Goal: Information Seeking & Learning: Learn about a topic

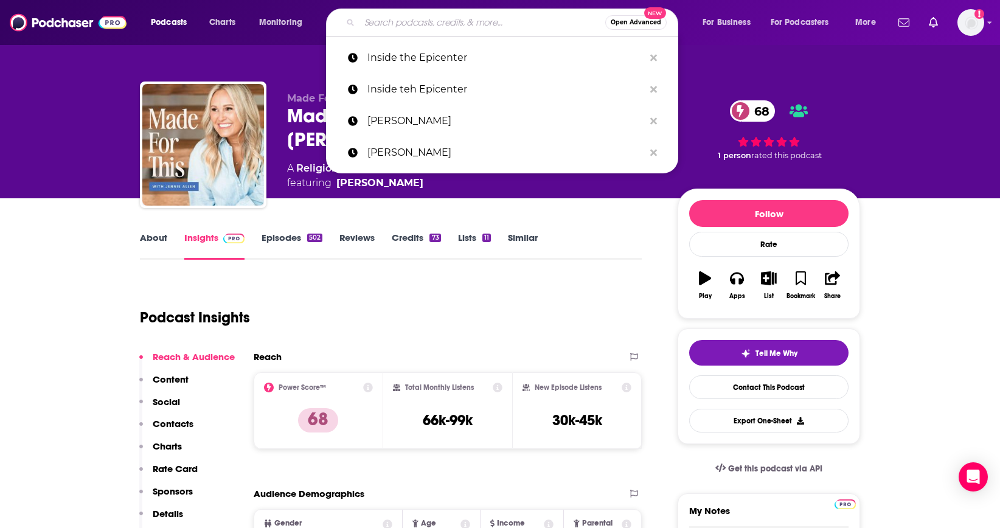
click at [366, 26] on input "Search podcasts, credits, & more..." at bounding box center [483, 22] width 246 height 19
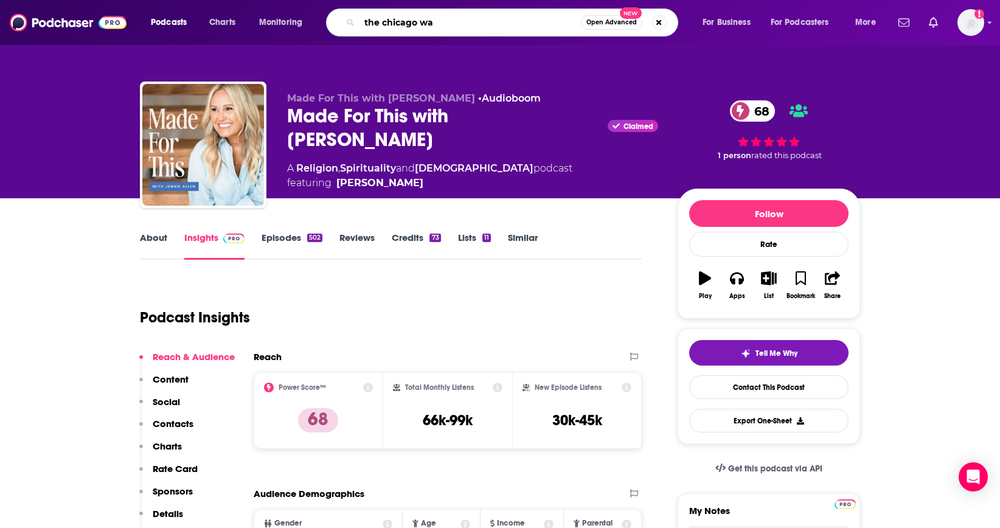
type input "the chicago way"
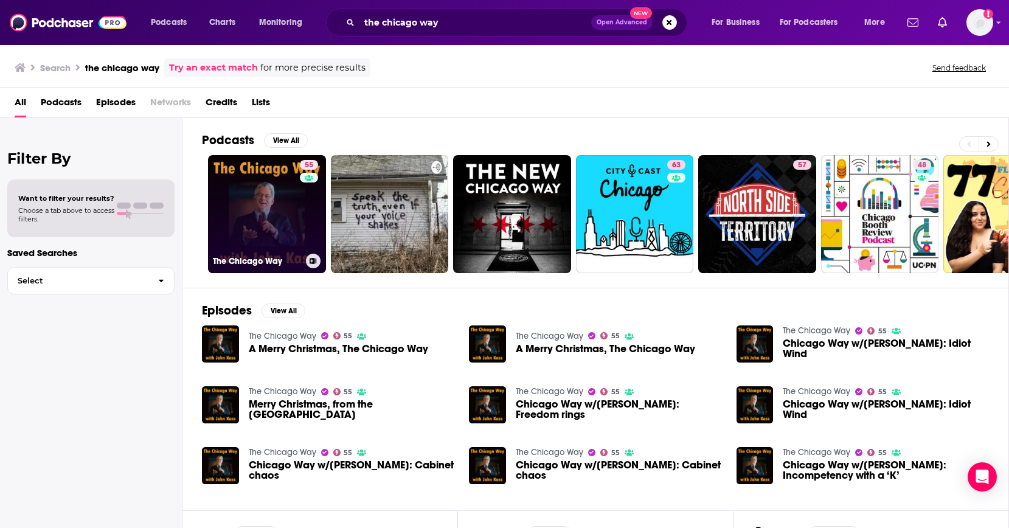
click at [267, 220] on link "[STREET_ADDRESS]" at bounding box center [267, 214] width 118 height 118
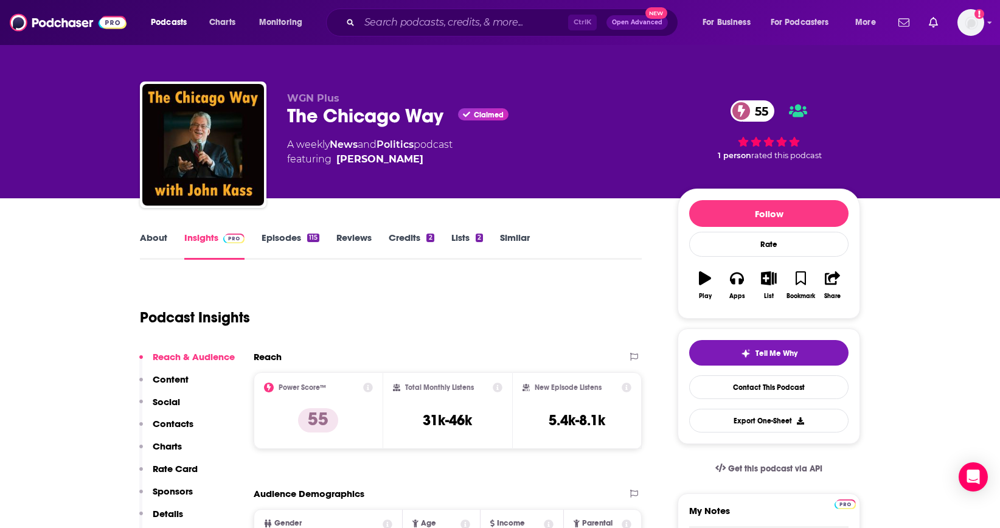
click at [284, 241] on link "Episodes 115" at bounding box center [291, 246] width 58 height 28
